Goal: Information Seeking & Learning: Learn about a topic

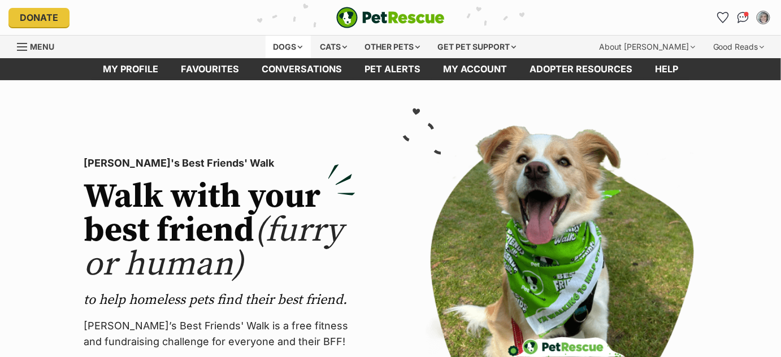
click at [297, 47] on div "Dogs" at bounding box center [288, 47] width 45 height 23
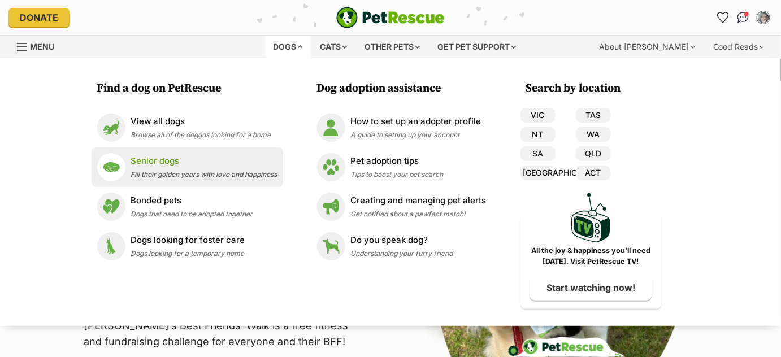
click at [197, 167] on p "Senior dogs" at bounding box center [204, 161] width 146 height 13
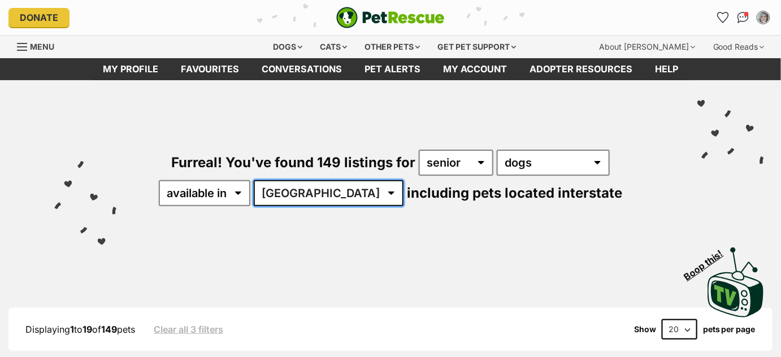
click at [360, 192] on select "Australia ACT NSW NT QLD SA TAS VIC WA" at bounding box center [329, 193] width 150 height 26
select select "SA"
click at [290, 180] on select "Australia ACT NSW NT QLD SA TAS VIC WA" at bounding box center [329, 193] width 150 height 26
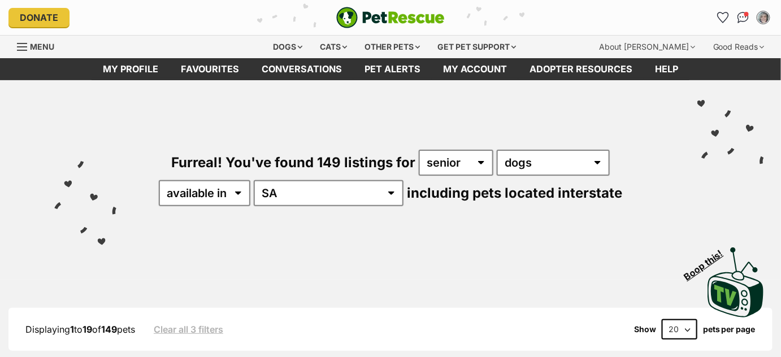
click at [330, 119] on div "Furreal! You've found 149 listings for any age puppy adult senior any type of p…" at bounding box center [390, 158] width 747 height 157
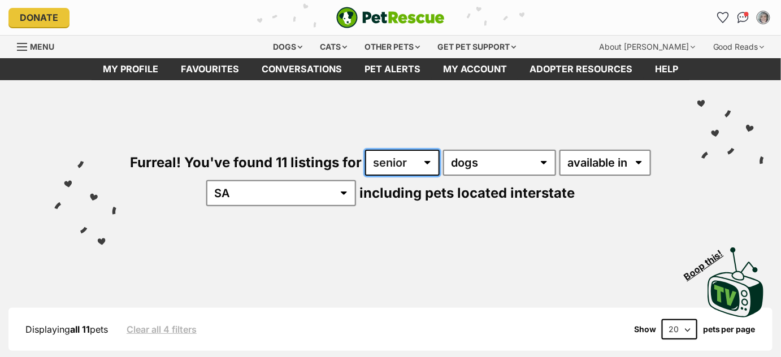
click at [430, 161] on select "any age puppy adult senior" at bounding box center [402, 163] width 75 height 26
select select "adult"
click at [365, 150] on select "any age puppy adult senior" at bounding box center [402, 163] width 75 height 26
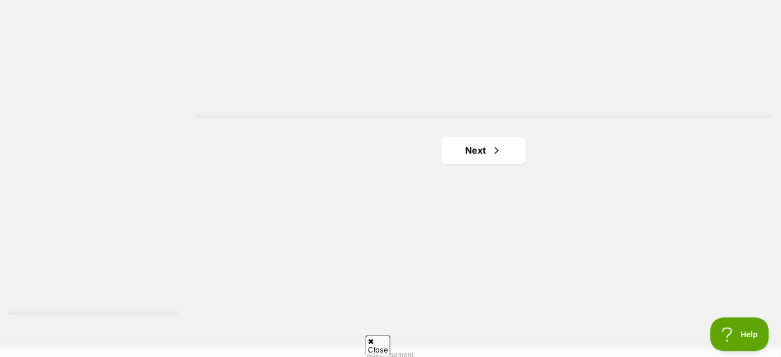
scroll to position [2051, 0]
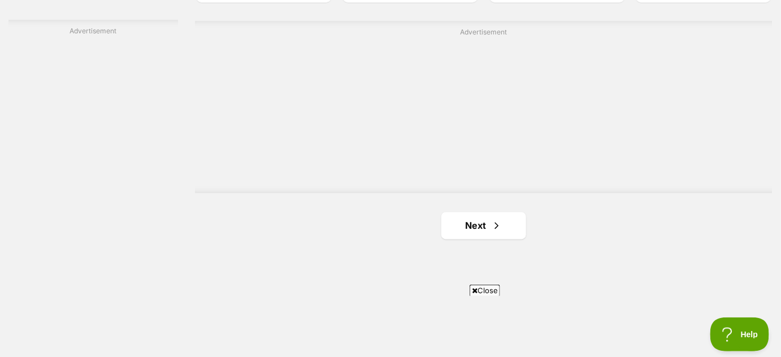
scroll to position [1969, 0]
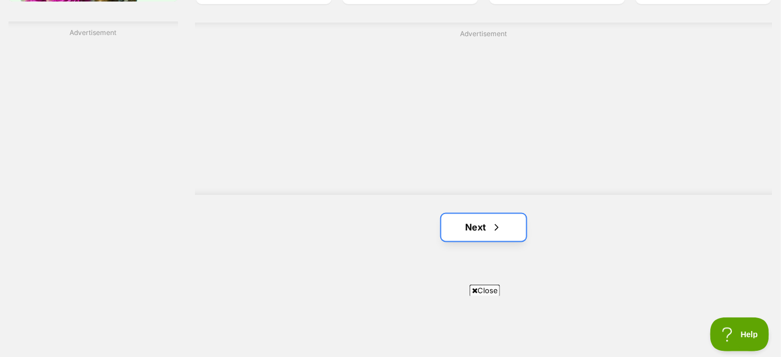
click at [495, 225] on span "Next page" at bounding box center [496, 228] width 11 height 14
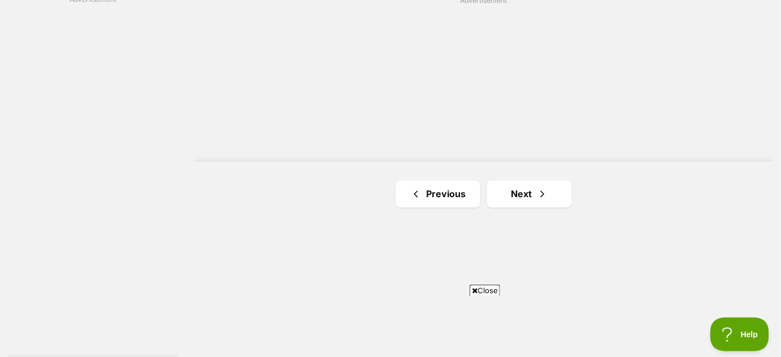
scroll to position [2015, 0]
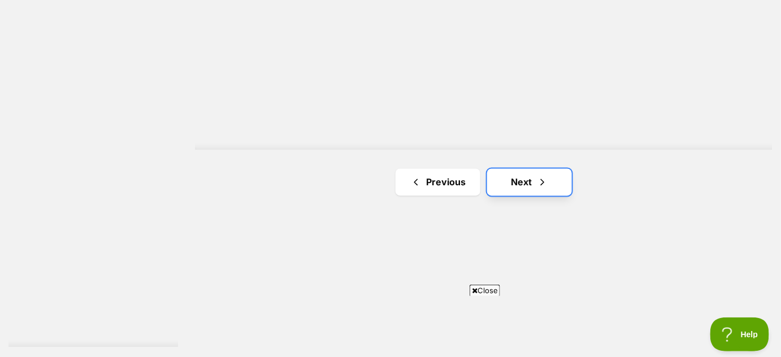
click at [537, 181] on span "Next page" at bounding box center [542, 183] width 11 height 14
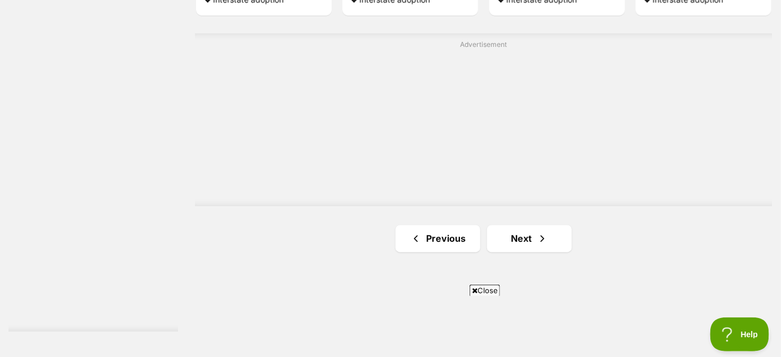
scroll to position [2034, 0]
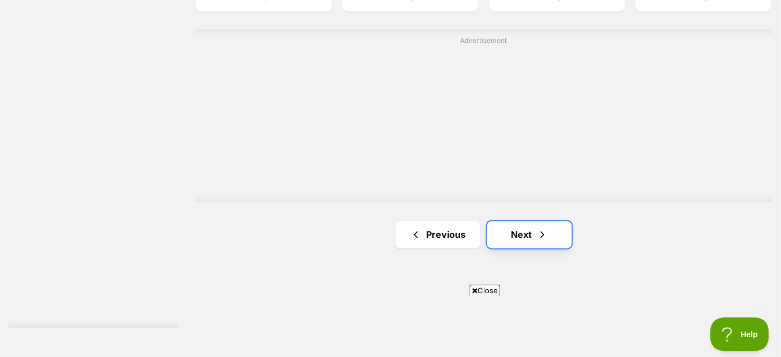
click at [532, 234] on link "Next" at bounding box center [529, 234] width 85 height 27
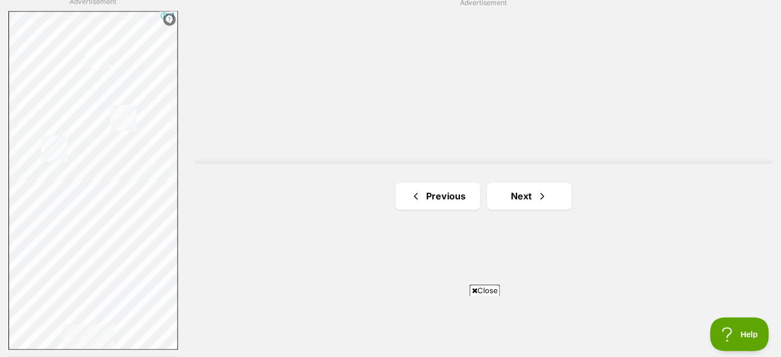
scroll to position [2004, 0]
click at [514, 186] on link "Next" at bounding box center [529, 193] width 85 height 27
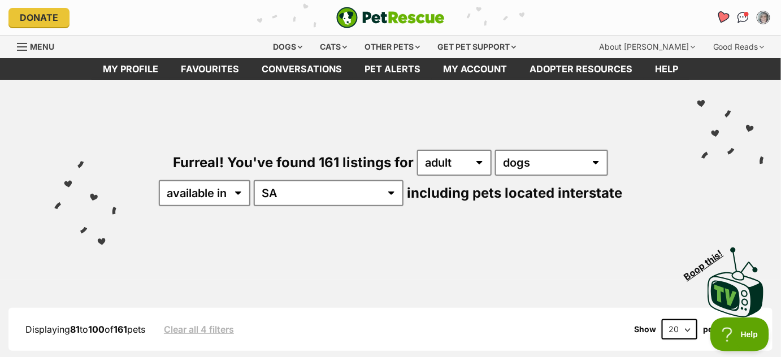
click at [724, 20] on icon "Favourites" at bounding box center [723, 17] width 14 height 13
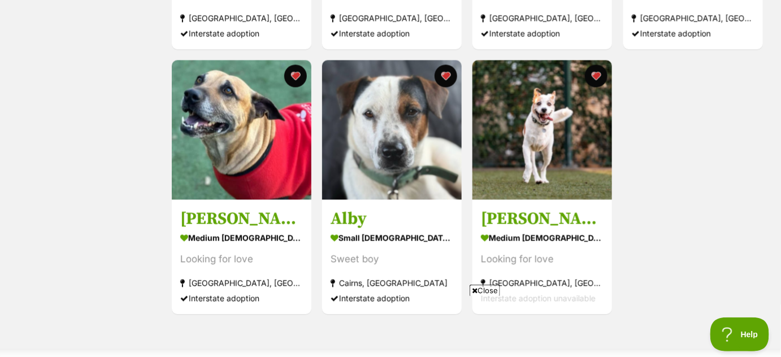
scroll to position [669, 0]
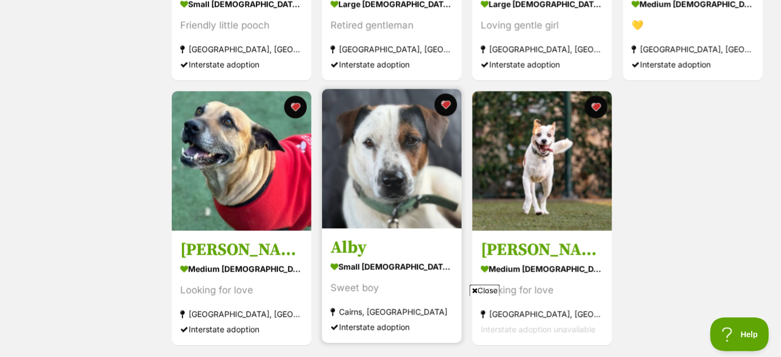
click at [426, 156] on img at bounding box center [392, 159] width 140 height 140
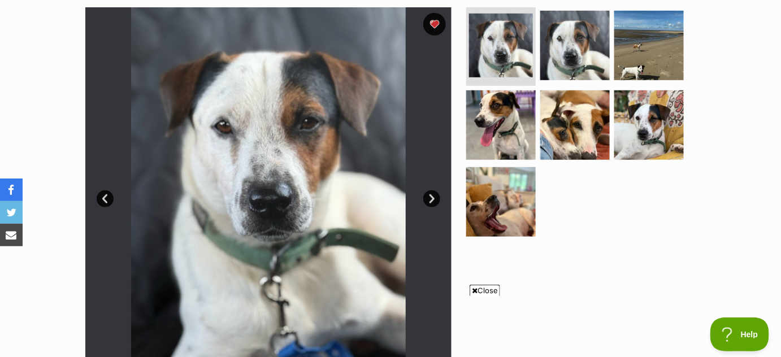
click at [432, 198] on link "Next" at bounding box center [431, 198] width 17 height 17
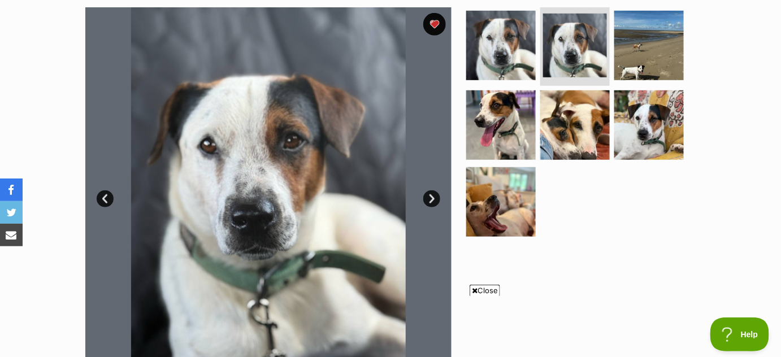
click at [432, 198] on link "Next" at bounding box center [431, 198] width 17 height 17
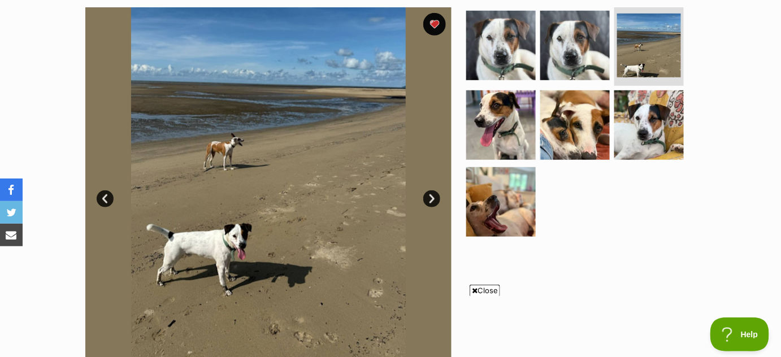
click at [432, 198] on link "Next" at bounding box center [431, 198] width 17 height 17
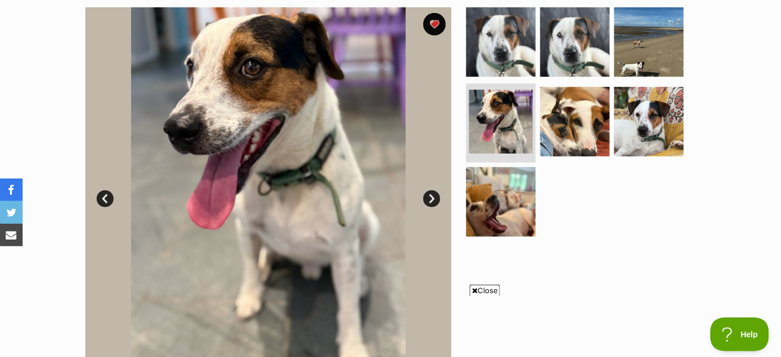
click at [432, 198] on link "Next" at bounding box center [431, 198] width 17 height 17
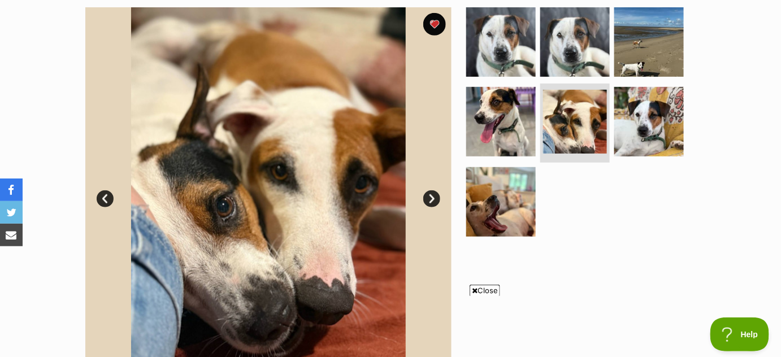
click at [432, 198] on link "Next" at bounding box center [431, 198] width 17 height 17
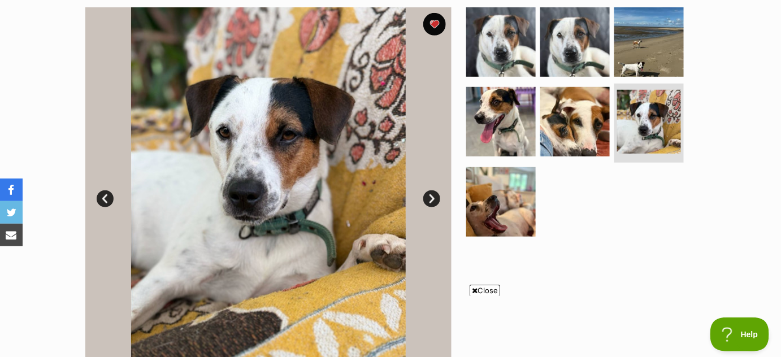
click at [432, 198] on link "Next" at bounding box center [431, 198] width 17 height 17
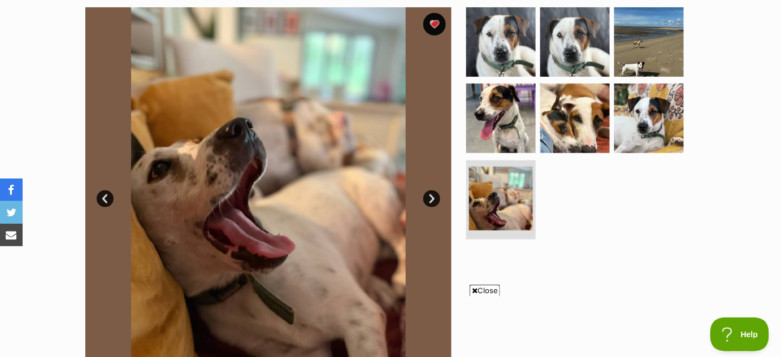
click at [432, 198] on link "Next" at bounding box center [431, 198] width 17 height 17
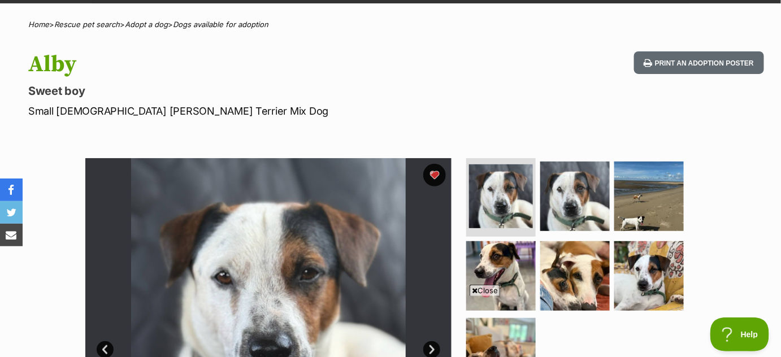
scroll to position [73, 0]
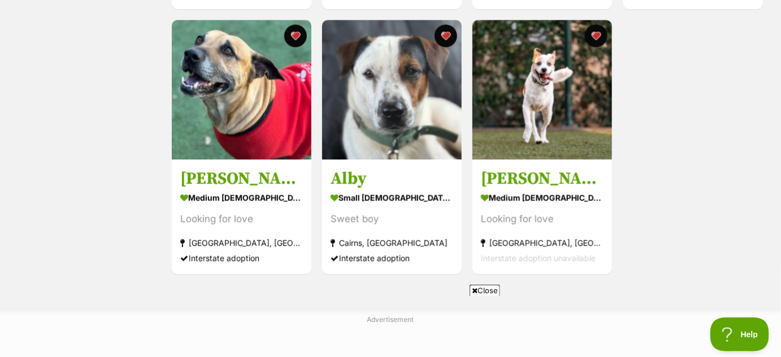
scroll to position [738, 0]
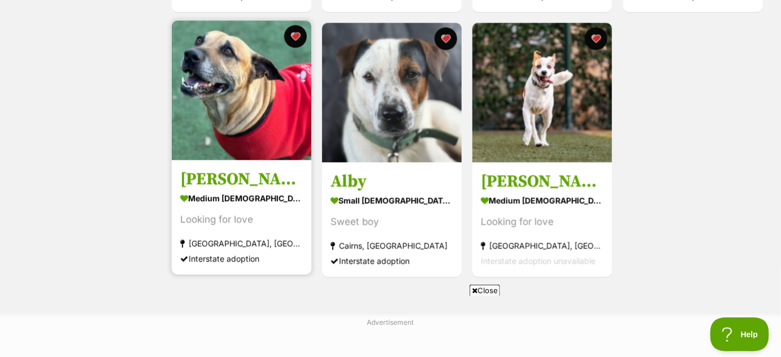
click at [266, 130] on img at bounding box center [242, 90] width 140 height 140
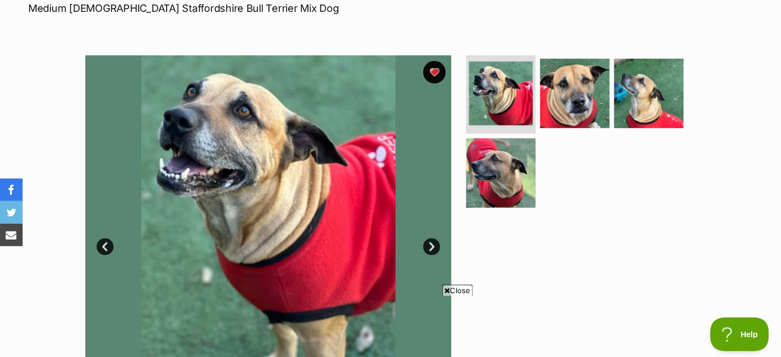
click at [428, 241] on link "Next" at bounding box center [431, 246] width 17 height 17
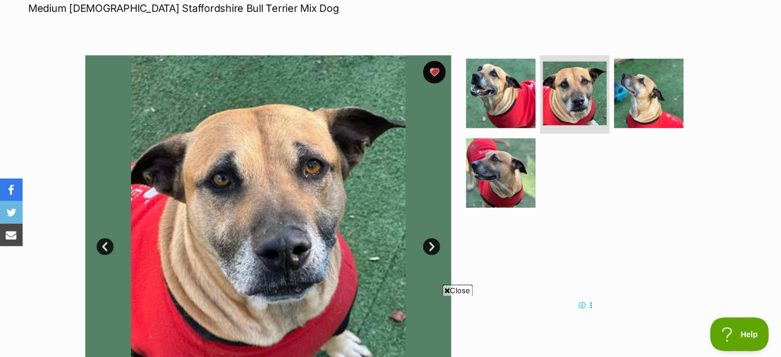
click at [428, 241] on link "Next" at bounding box center [431, 246] width 17 height 17
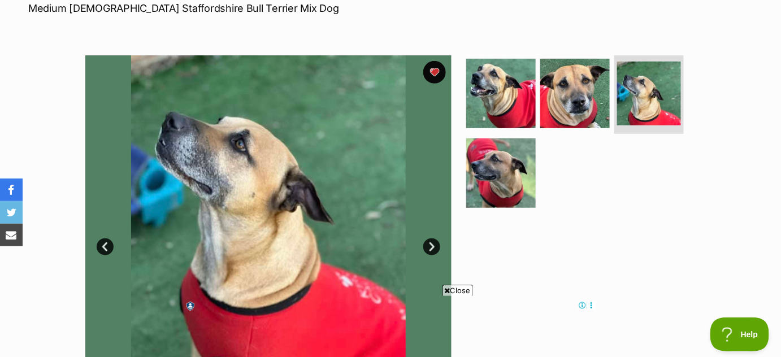
click at [428, 241] on link "Next" at bounding box center [431, 246] width 17 height 17
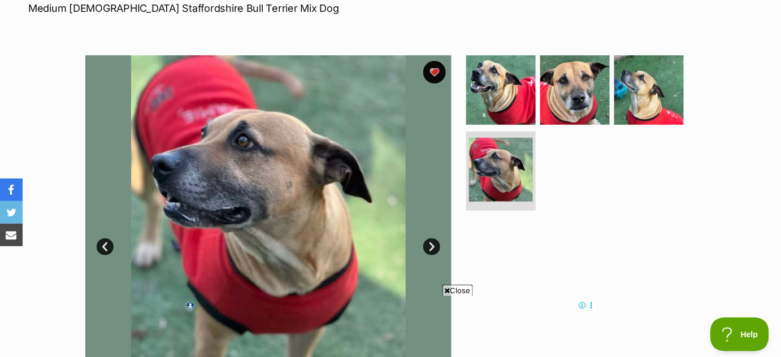
click at [428, 241] on link "Next" at bounding box center [431, 246] width 17 height 17
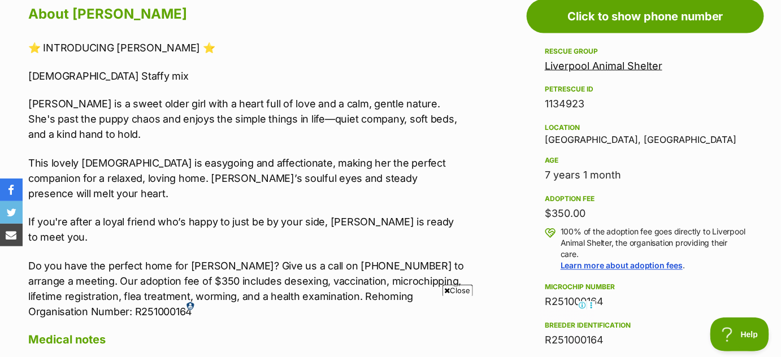
scroll to position [639, 0]
